Goal: Complete application form

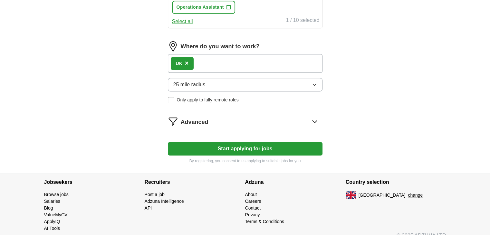
scroll to position [314, 0]
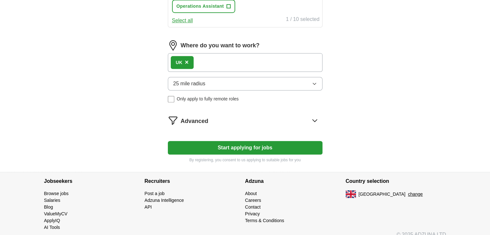
click at [263, 149] on button "Start applying for jobs" at bounding box center [245, 148] width 155 height 14
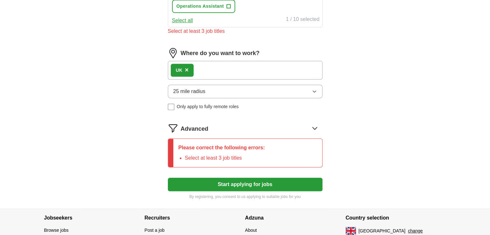
click at [263, 149] on p "Please correct the following errors:" at bounding box center [221, 148] width 87 height 8
click at [268, 155] on div "Please correct the following errors: Select at least 3 job titles" at bounding box center [221, 153] width 97 height 28
click at [220, 178] on button "Start applying for jobs" at bounding box center [245, 185] width 155 height 14
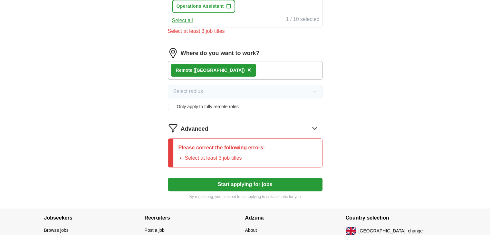
click at [220, 178] on button "Start applying for jobs" at bounding box center [245, 185] width 155 height 14
drag, startPoint x: 220, startPoint y: 178, endPoint x: 385, endPoint y: 12, distance: 234.2
